Goal: Task Accomplishment & Management: Manage account settings

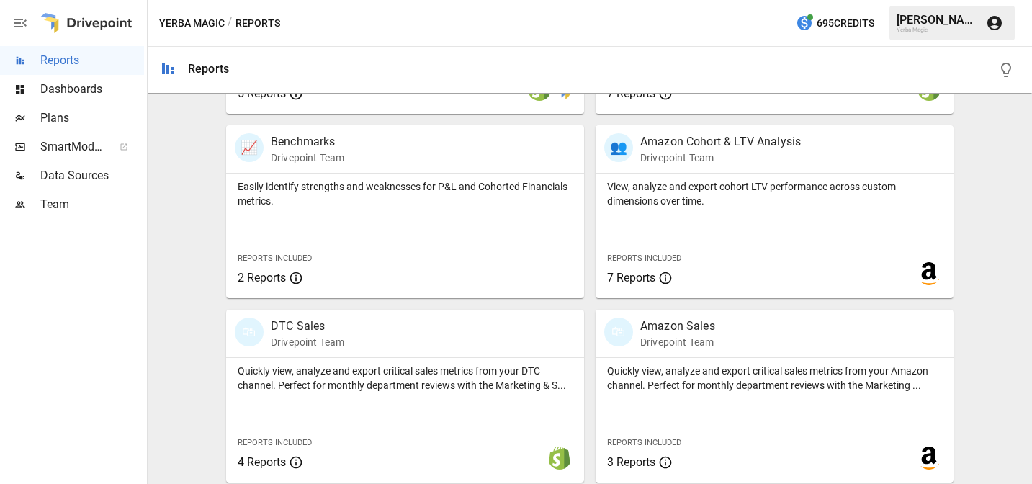
scroll to position [816, 0]
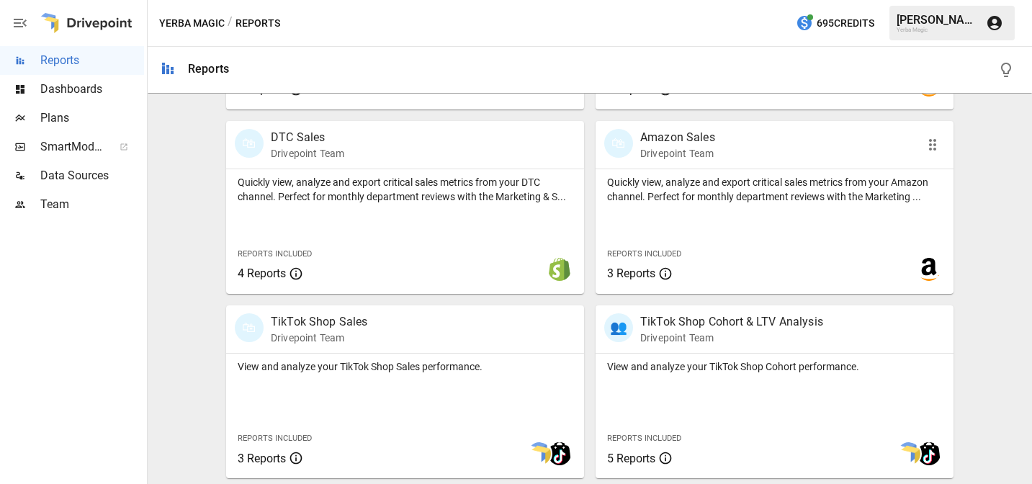
click at [685, 142] on p "Amazon Sales" at bounding box center [677, 137] width 75 height 17
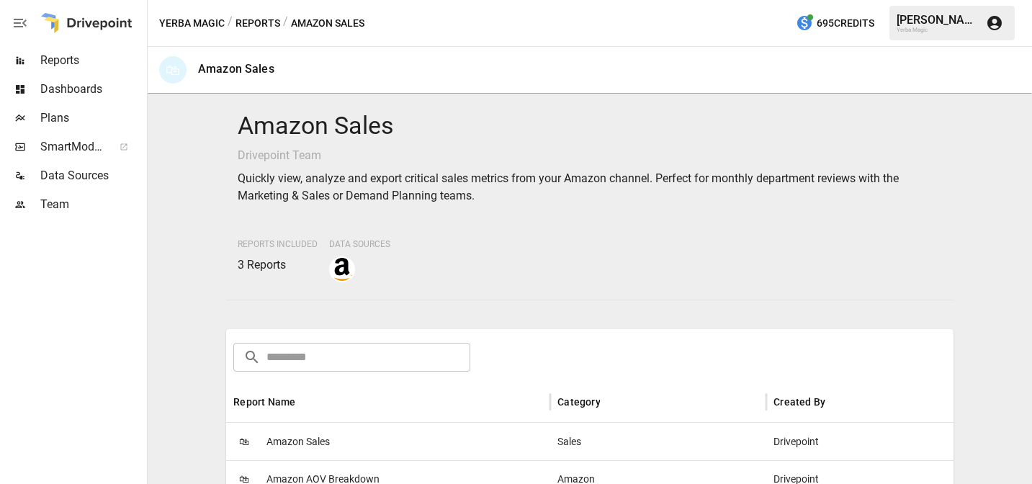
scroll to position [238, 0]
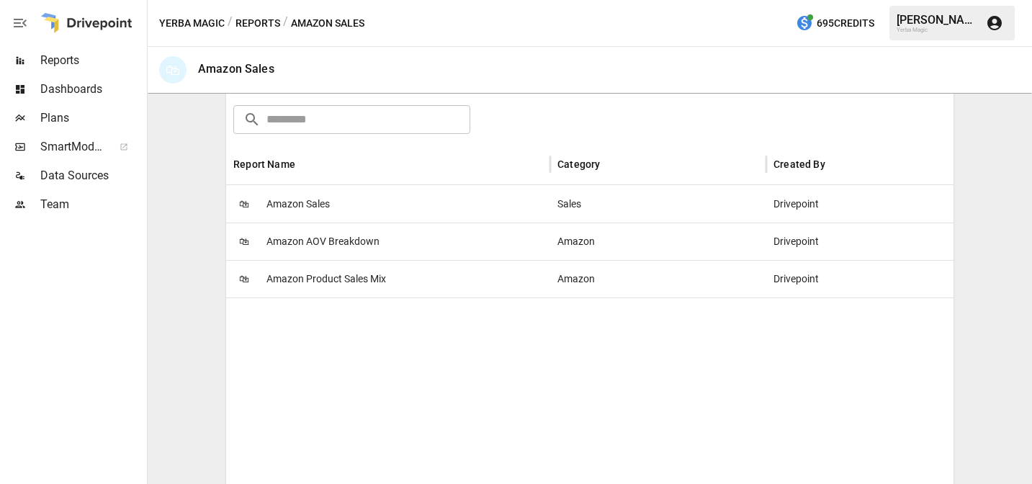
click at [410, 197] on div "🛍 Amazon Sales" at bounding box center [388, 203] width 324 height 37
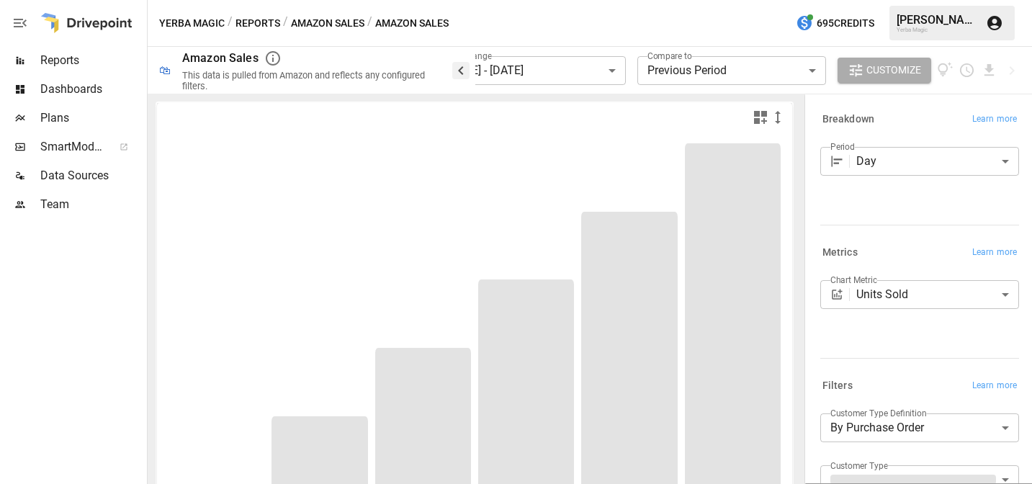
click at [462, 71] on icon "button" at bounding box center [460, 70] width 5 height 9
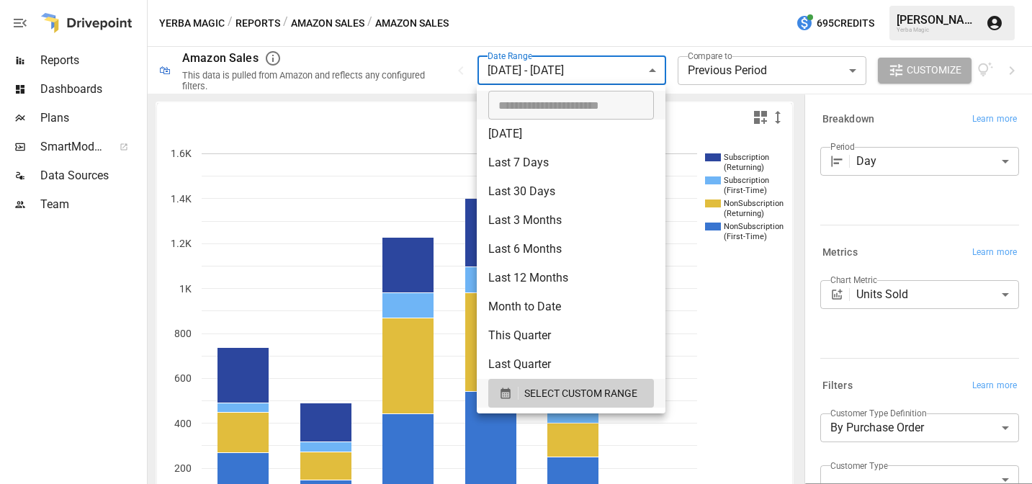
click at [559, 0] on body "**********" at bounding box center [516, 0] width 1032 height 0
click at [560, 142] on li "[DATE]" at bounding box center [571, 133] width 189 height 29
type input "*********"
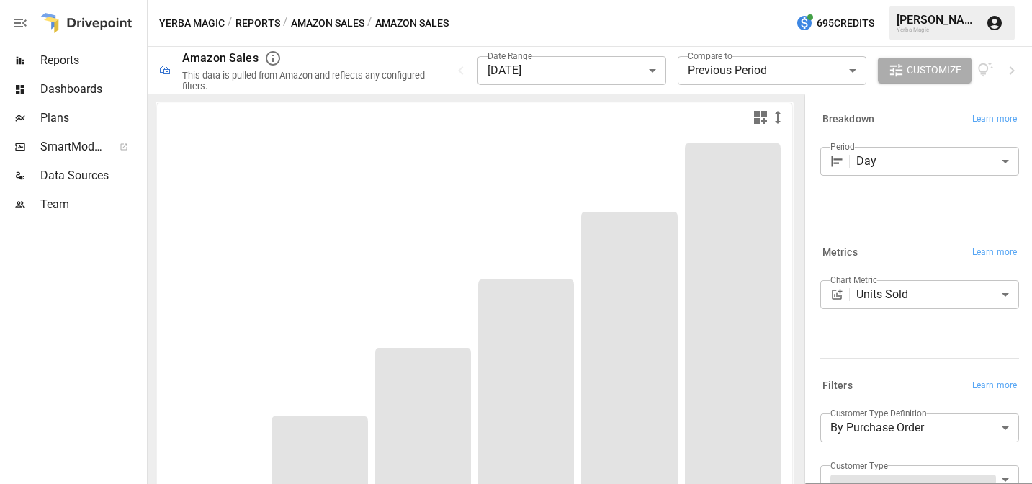
click at [628, 40] on div "Yerba Magic / Reports / Amazon Sales / Amazon Sales 695 Credits [PERSON_NAME] Y…" at bounding box center [590, 23] width 884 height 46
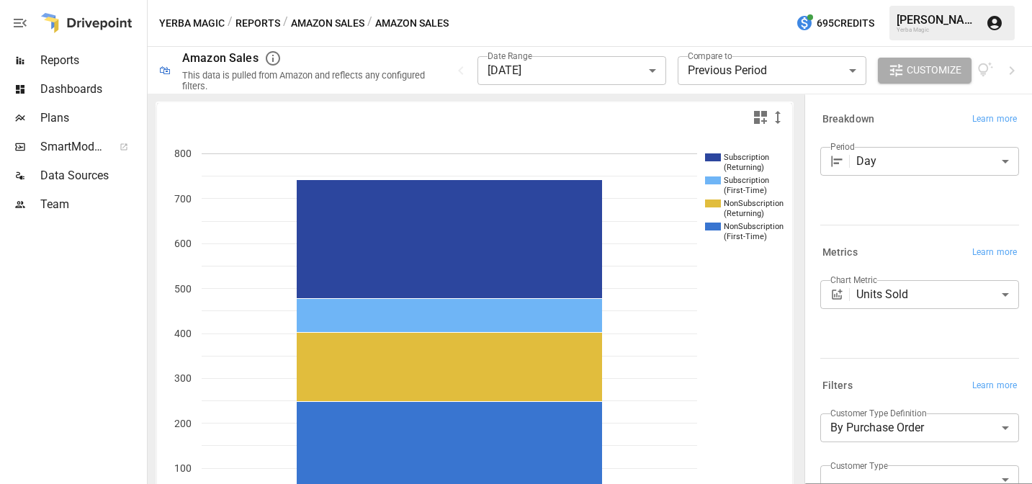
click at [726, 34] on div "Yerba Magic / Reports / Amazon Sales / Amazon Sales 695 Credits [PERSON_NAME] Y…" at bounding box center [590, 23] width 884 height 46
click at [1013, 69] on icon "button" at bounding box center [1011, 70] width 5 height 9
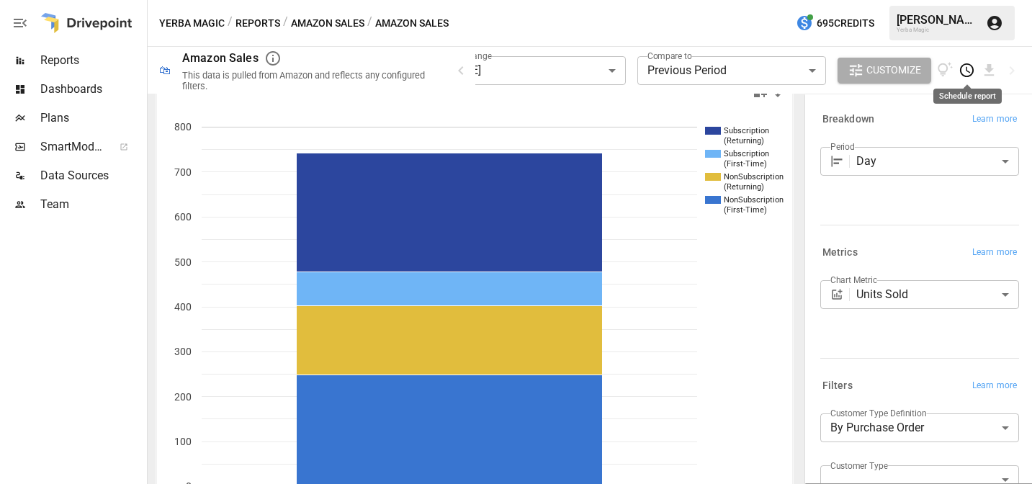
click at [965, 70] on icon "Schedule report" at bounding box center [966, 70] width 17 height 17
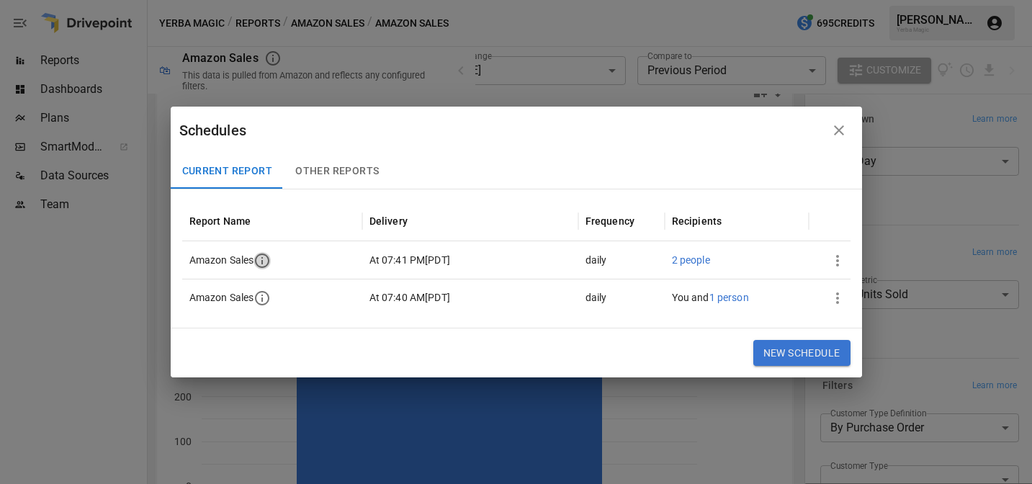
click at [263, 263] on icon "button" at bounding box center [262, 260] width 14 height 14
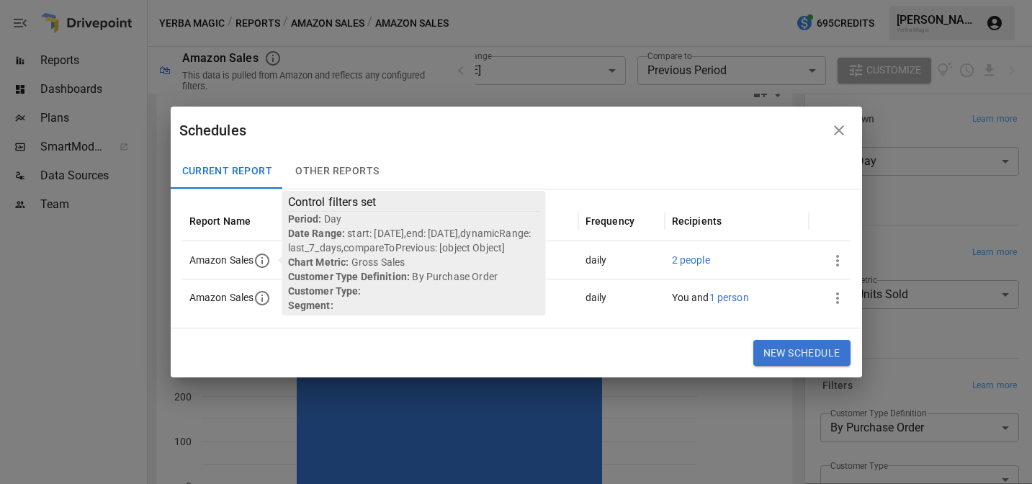
click at [268, 301] on icon "button" at bounding box center [262, 298] width 14 height 14
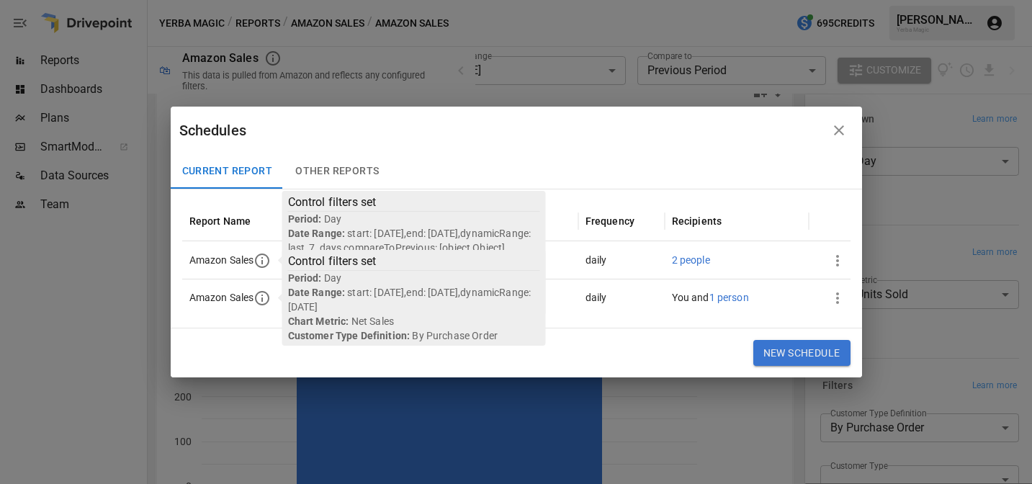
click at [268, 301] on icon "button" at bounding box center [261, 297] width 17 height 17
click at [441, 140] on div "Schedules" at bounding box center [501, 130] width 645 height 23
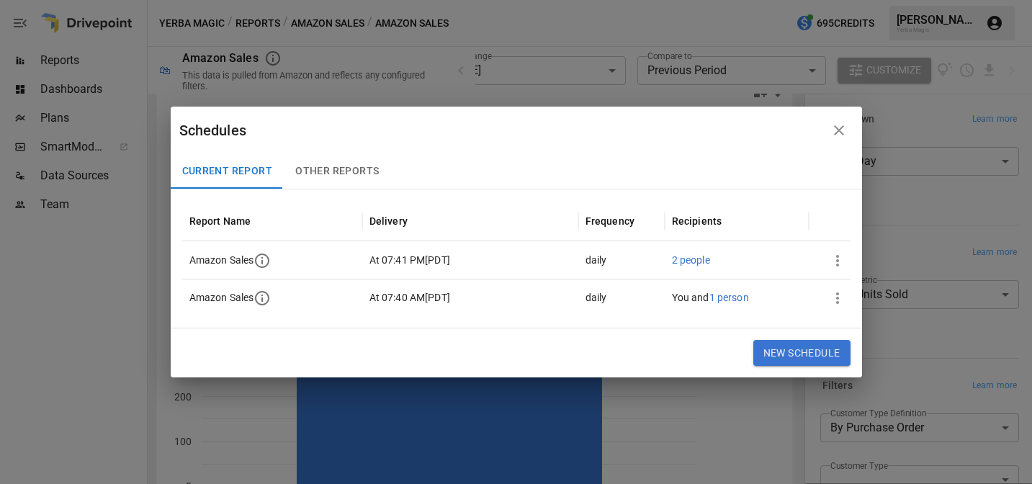
click at [833, 298] on icon "button" at bounding box center [837, 297] width 17 height 17
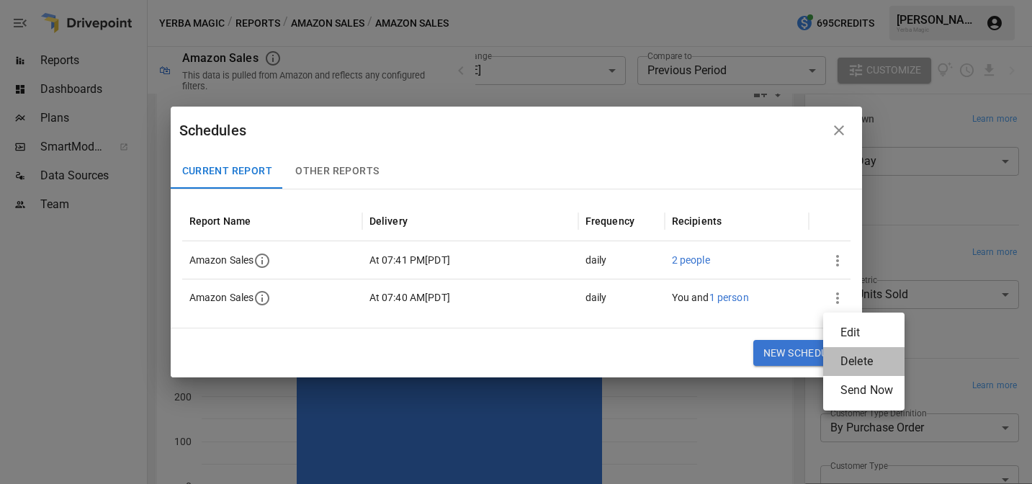
click at [863, 362] on div "Delete" at bounding box center [856, 361] width 32 height 17
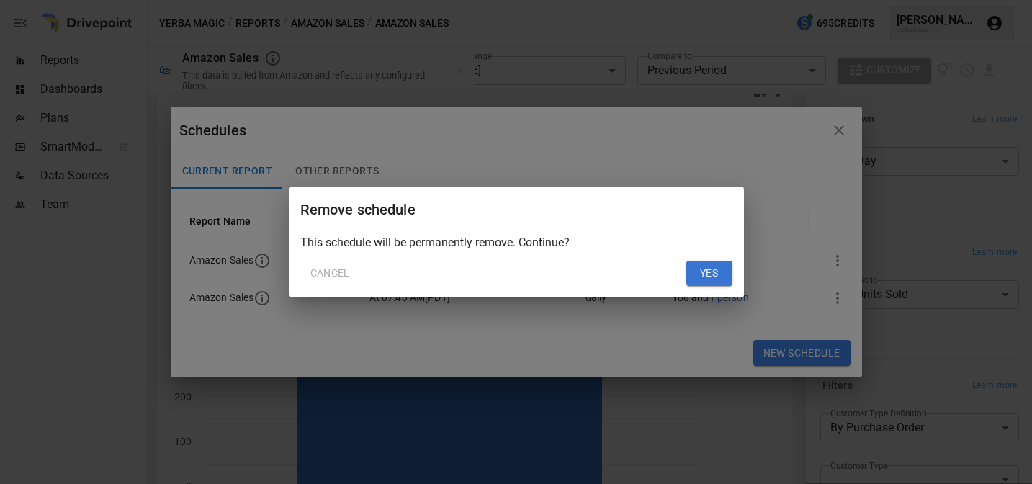
click at [708, 279] on button "Yes" at bounding box center [709, 274] width 46 height 26
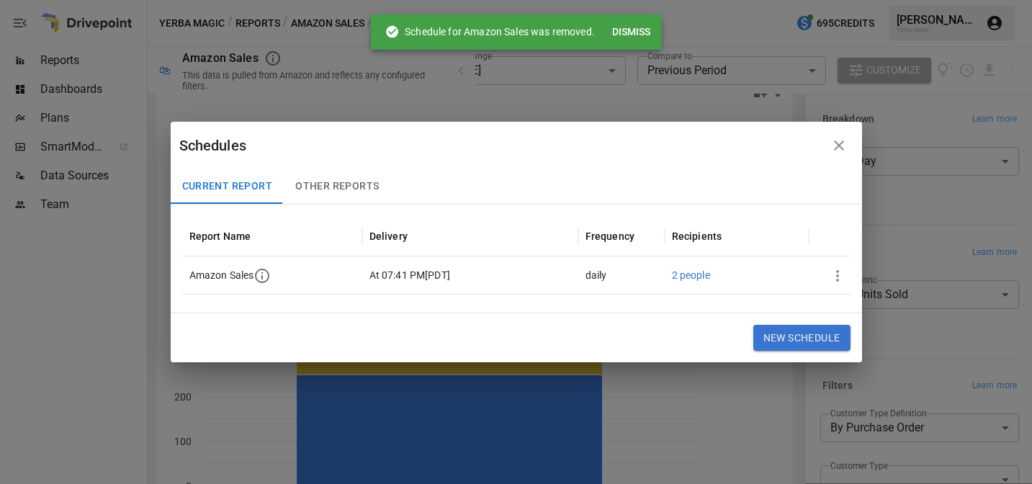
click at [838, 280] on icon "button" at bounding box center [837, 275] width 17 height 17
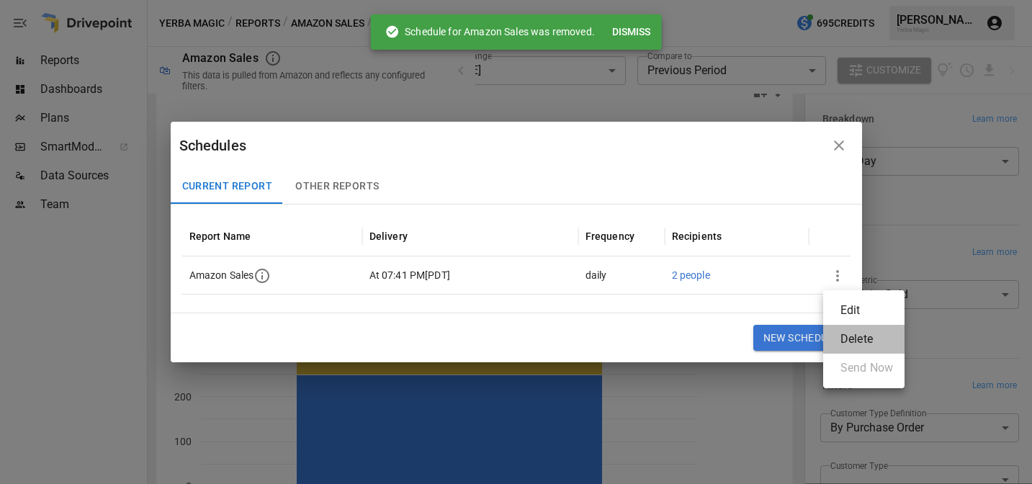
click at [851, 341] on div "Delete" at bounding box center [856, 338] width 32 height 17
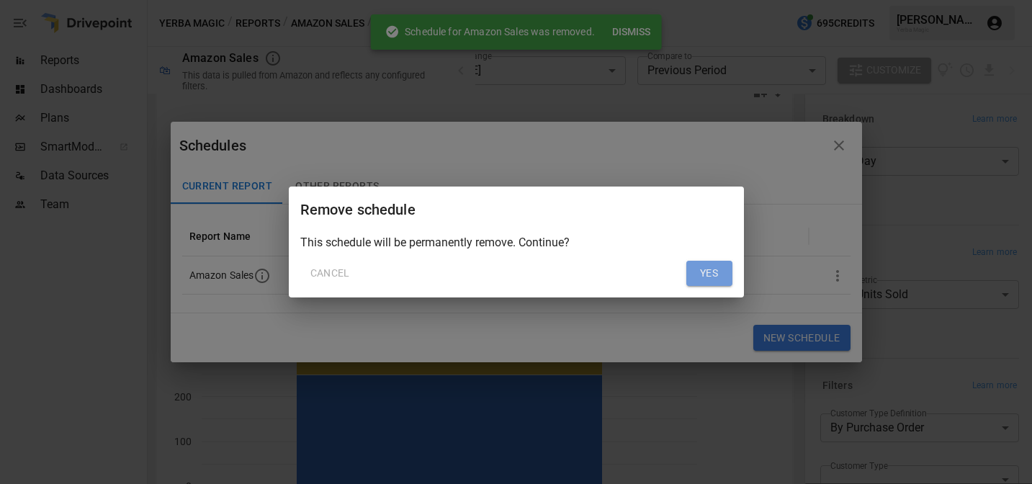
click at [713, 275] on button "Yes" at bounding box center [709, 274] width 46 height 26
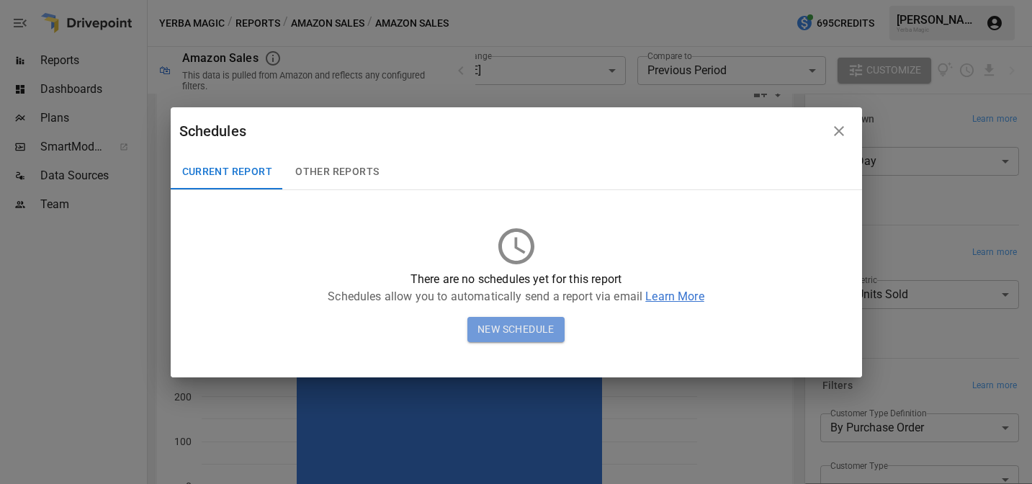
click at [543, 328] on button "New Schedule" at bounding box center [515, 330] width 97 height 26
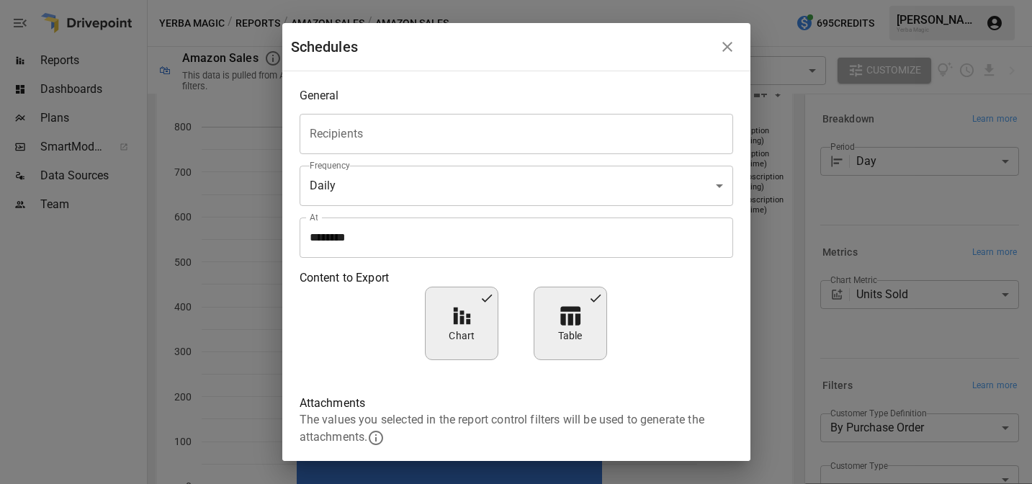
click at [454, 145] on input "Recipients" at bounding box center [516, 133] width 420 height 27
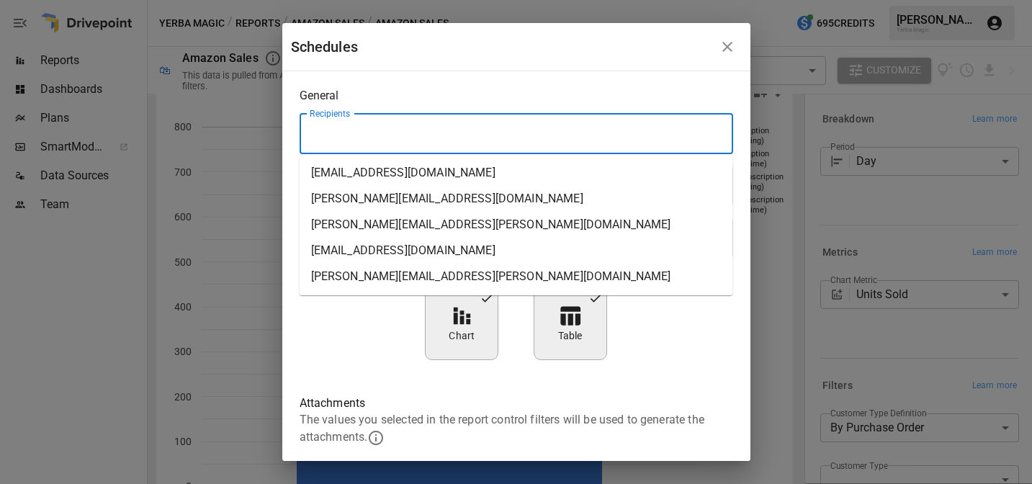
click at [452, 177] on li "[EMAIL_ADDRESS][DOMAIN_NAME]" at bounding box center [515, 173] width 433 height 26
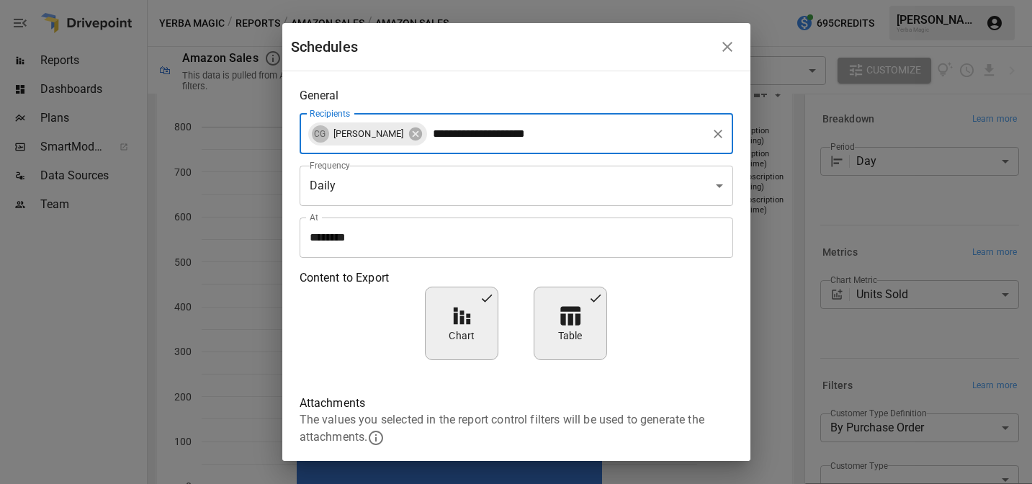
type input "**********"
click at [554, 274] on p "Content to Export" at bounding box center [515, 277] width 433 height 17
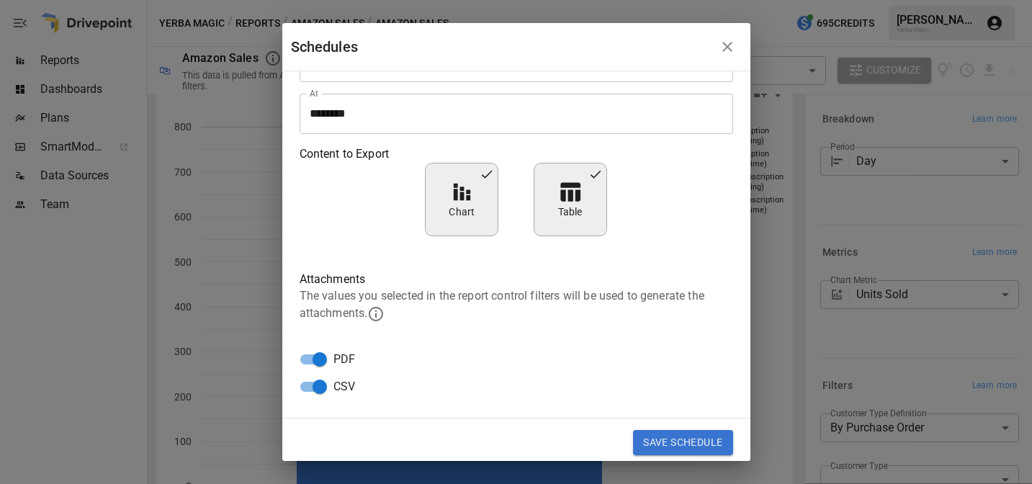
scroll to position [12, 0]
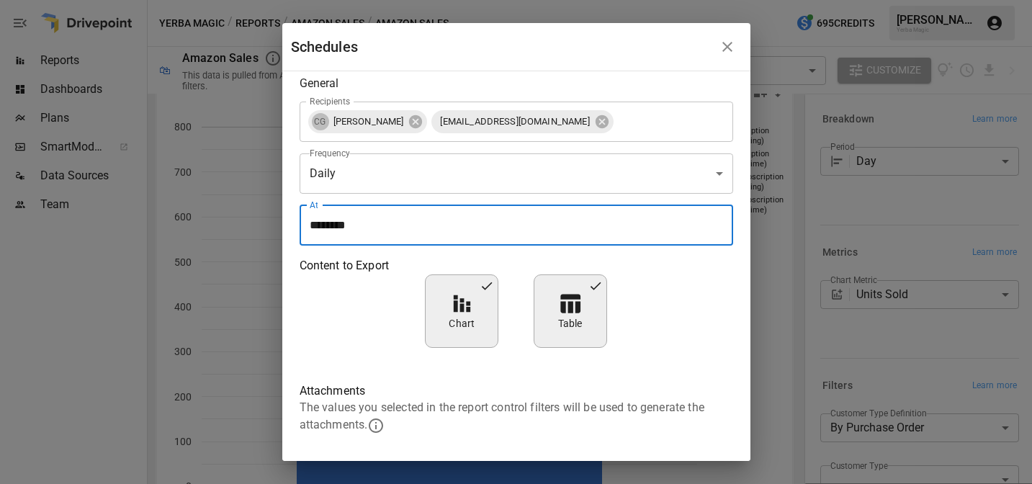
click at [540, 225] on input "********" at bounding box center [510, 225] width 423 height 40
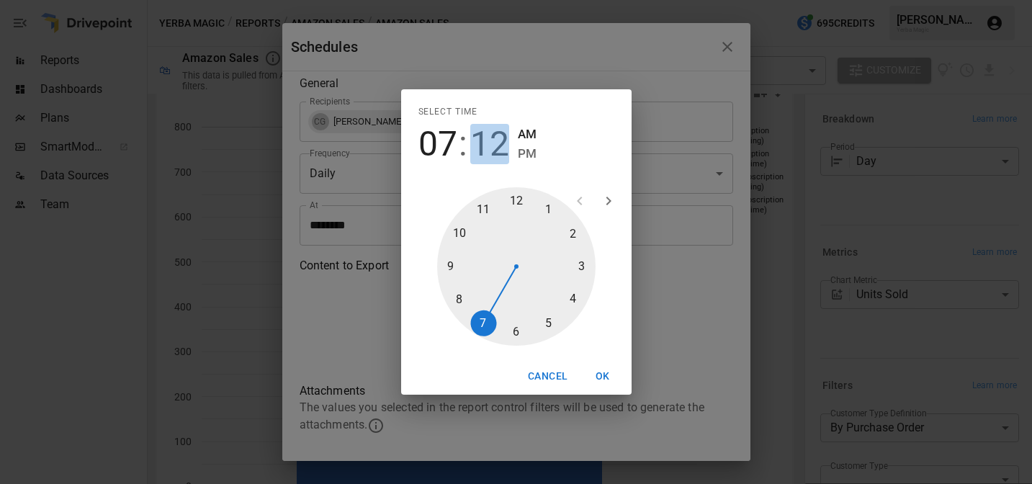
click at [505, 147] on span "12" at bounding box center [489, 144] width 39 height 40
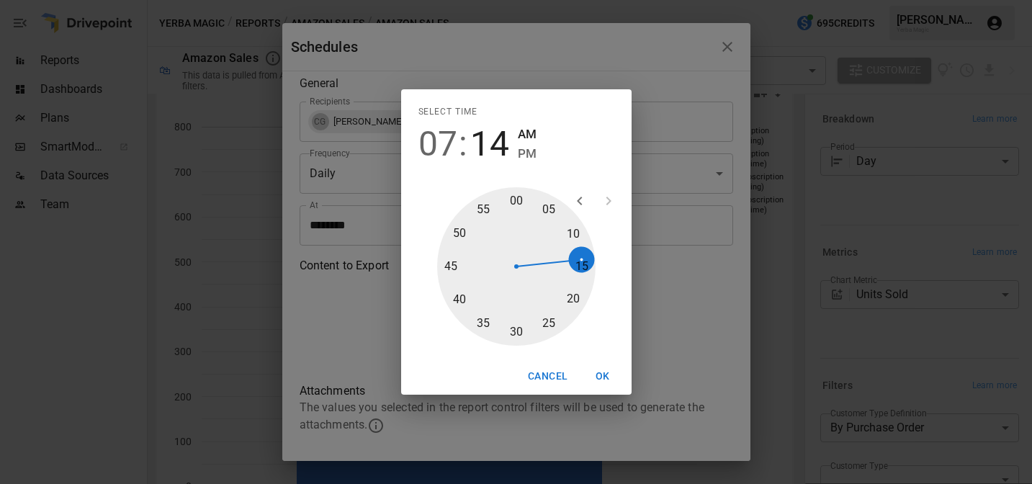
type input "********"
drag, startPoint x: 580, startPoint y: 248, endPoint x: 580, endPoint y: 263, distance: 14.4
click at [580, 263] on div at bounding box center [516, 266] width 158 height 158
click at [597, 376] on button "OK" at bounding box center [602, 376] width 46 height 27
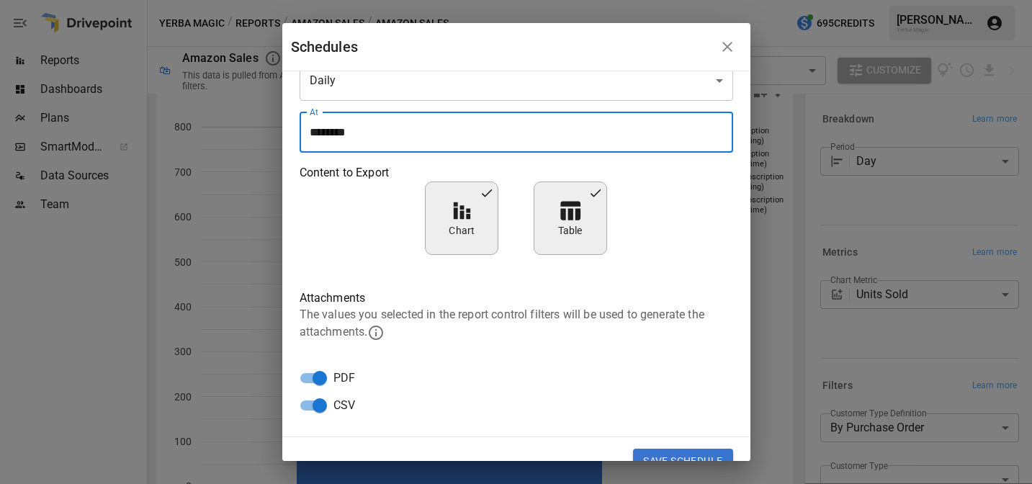
scroll to position [130, 0]
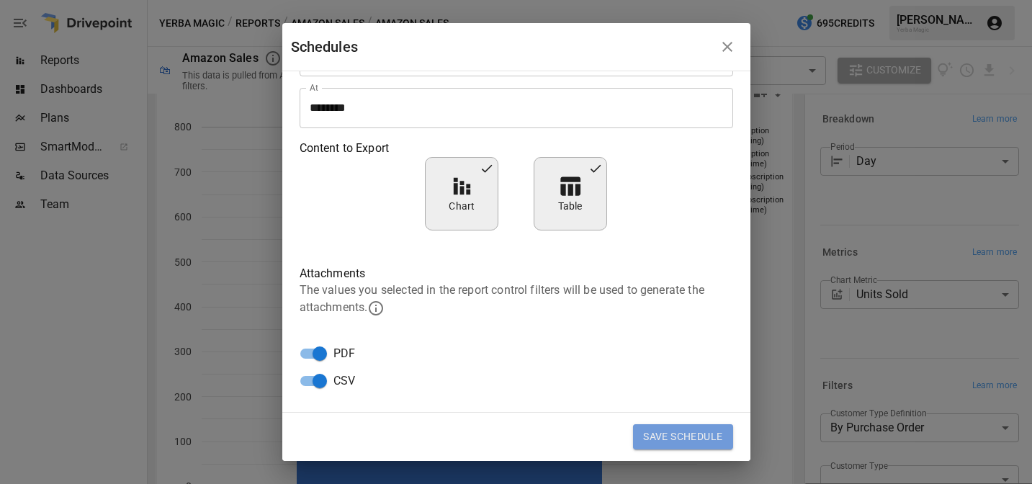
click at [669, 436] on button "Save Schedule" at bounding box center [682, 437] width 99 height 26
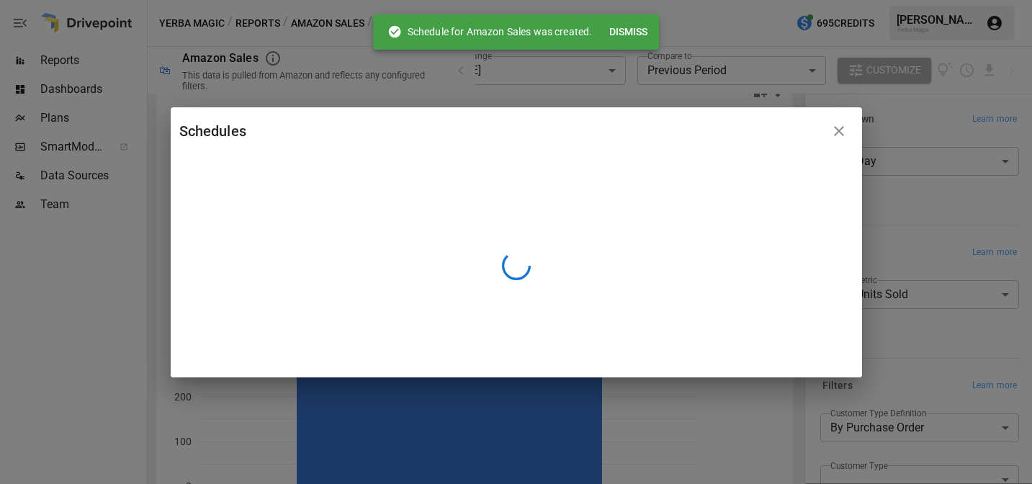
scroll to position [0, 0]
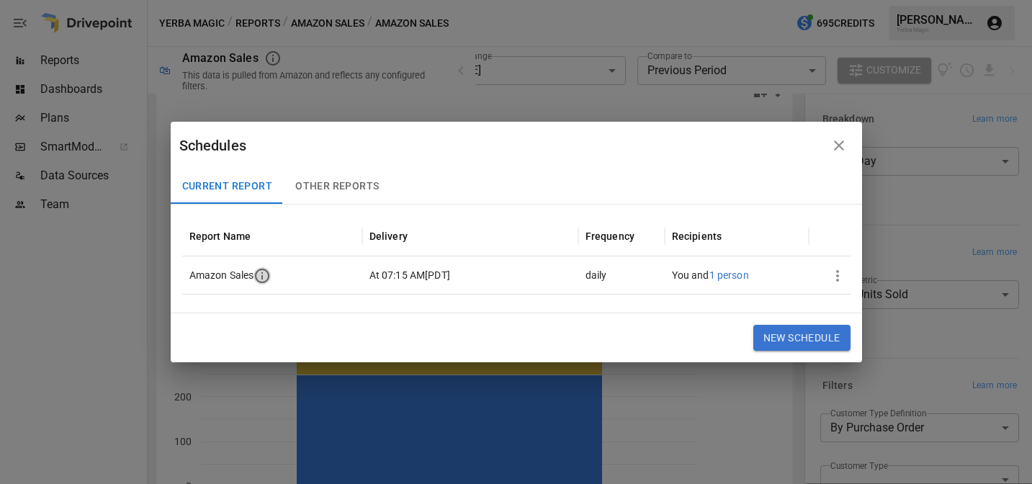
click at [261, 274] on icon "button" at bounding box center [261, 275] width 17 height 17
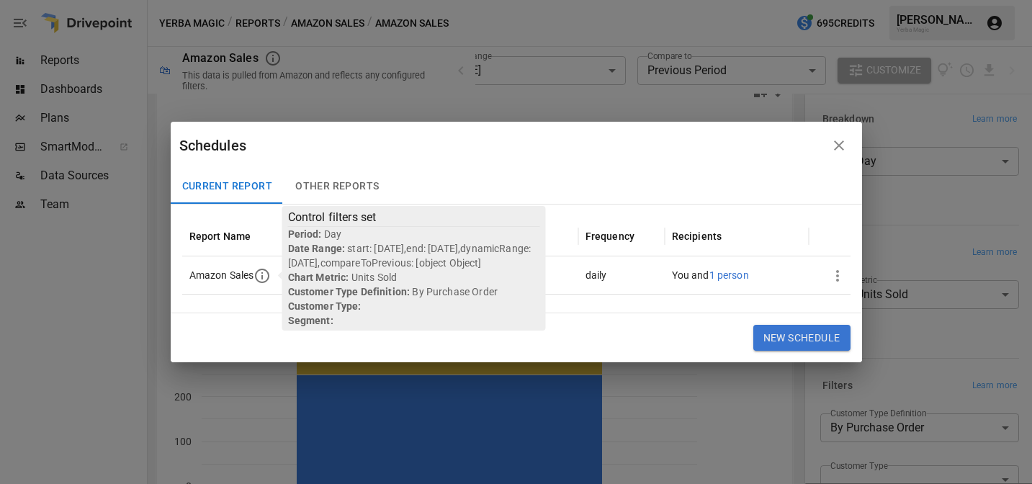
click at [703, 146] on div "Schedules" at bounding box center [501, 145] width 645 height 23
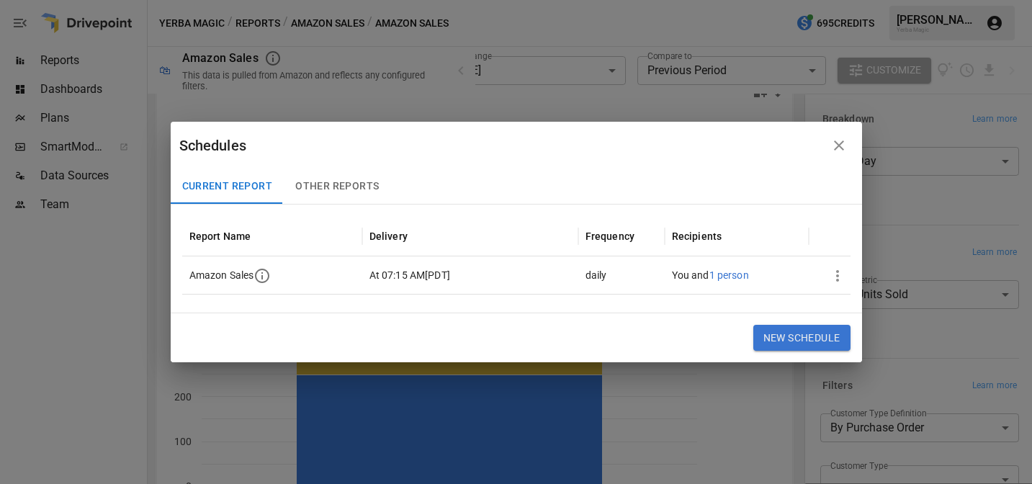
click at [833, 266] on button "button" at bounding box center [837, 275] width 29 height 29
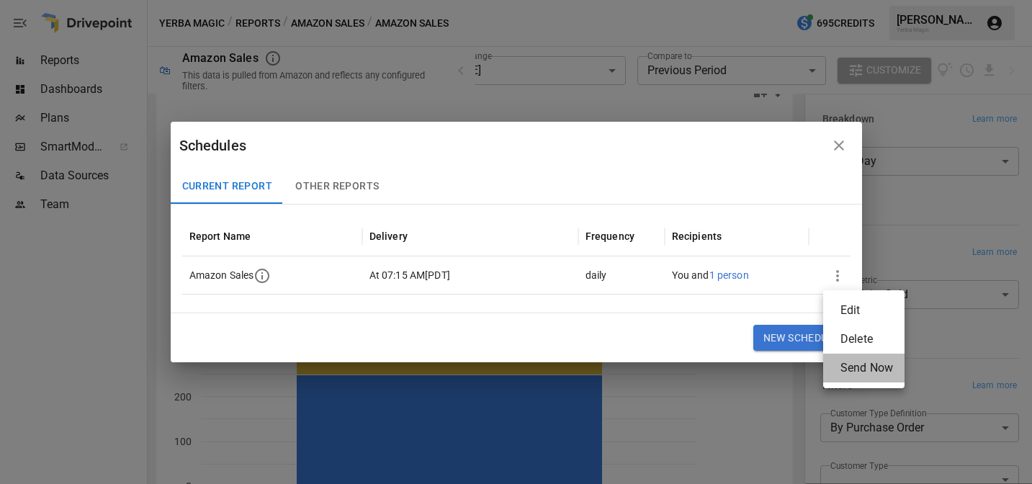
click at [867, 373] on div "Send Now" at bounding box center [866, 367] width 53 height 17
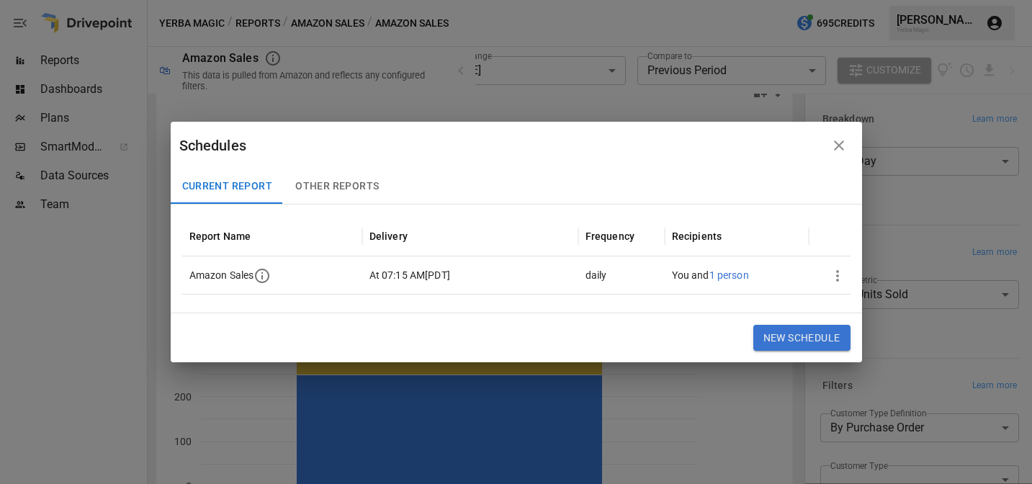
click at [845, 150] on icon "button" at bounding box center [838, 145] width 17 height 17
